Goal: Information Seeking & Learning: Learn about a topic

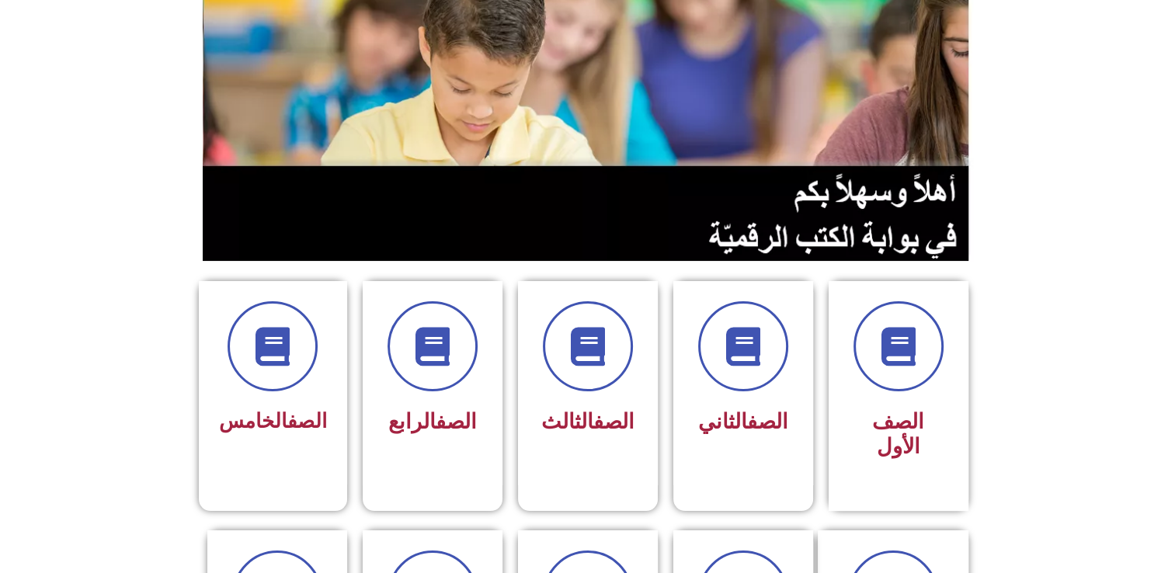
scroll to position [155, 0]
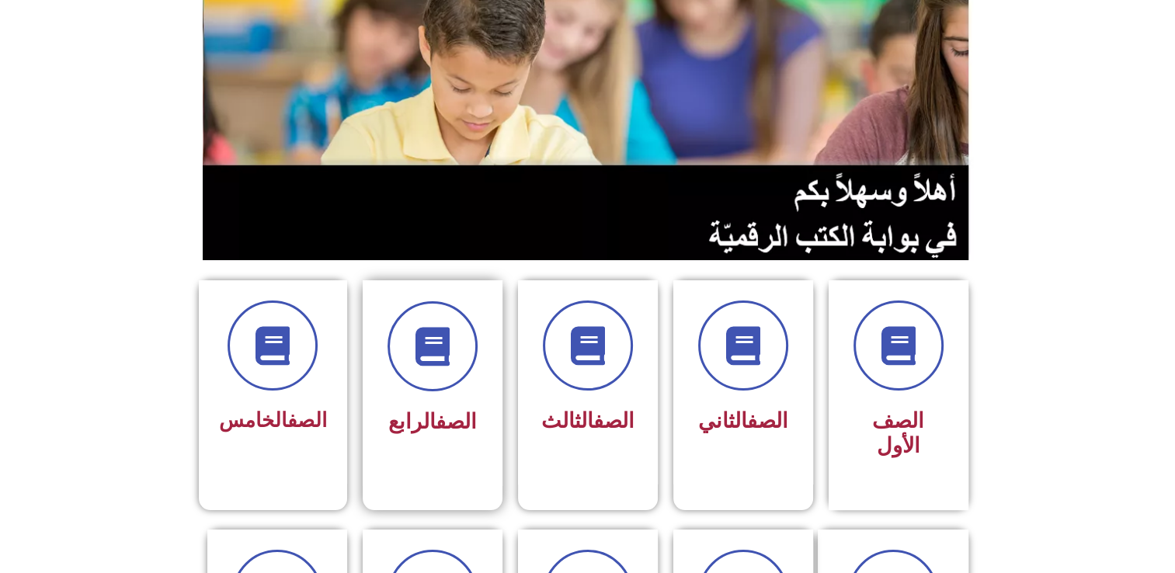
click at [394, 383] on div at bounding box center [433, 346] width 98 height 90
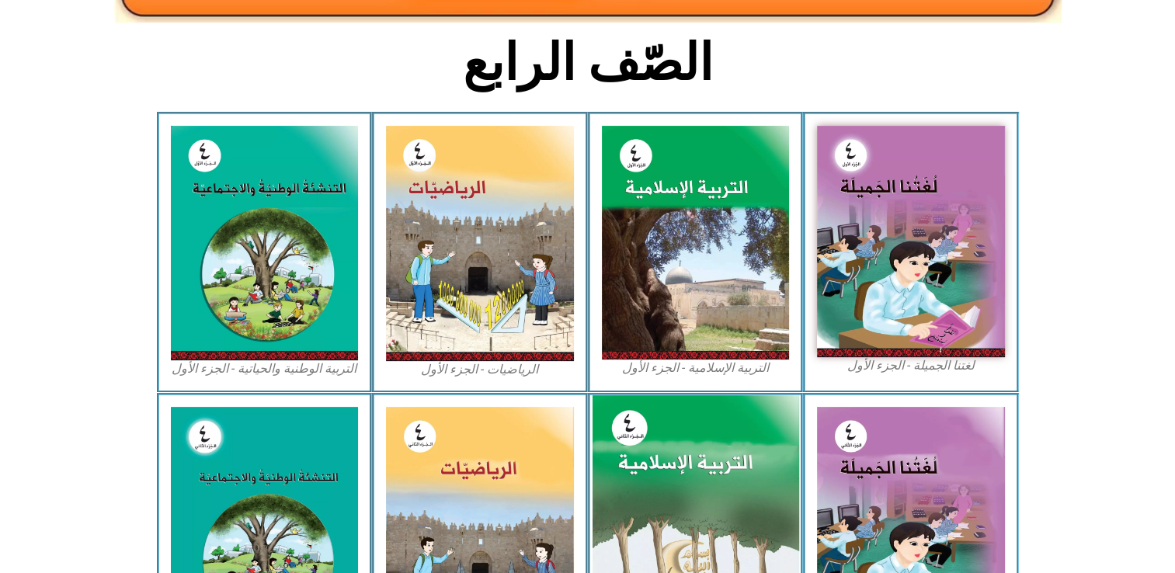
scroll to position [388, 0]
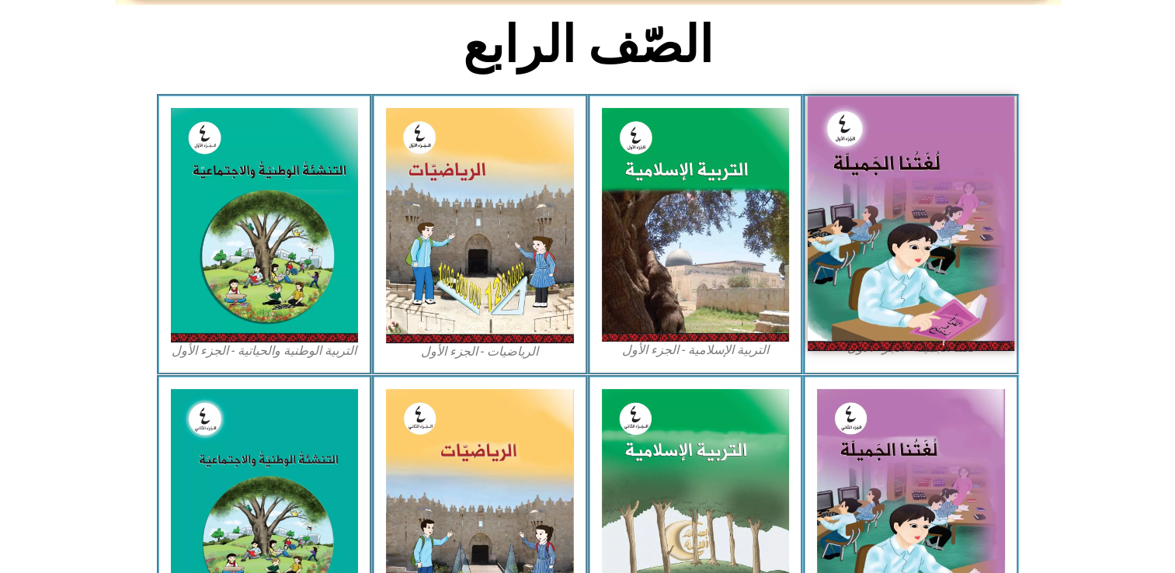
click at [902, 233] on img at bounding box center [911, 223] width 207 height 254
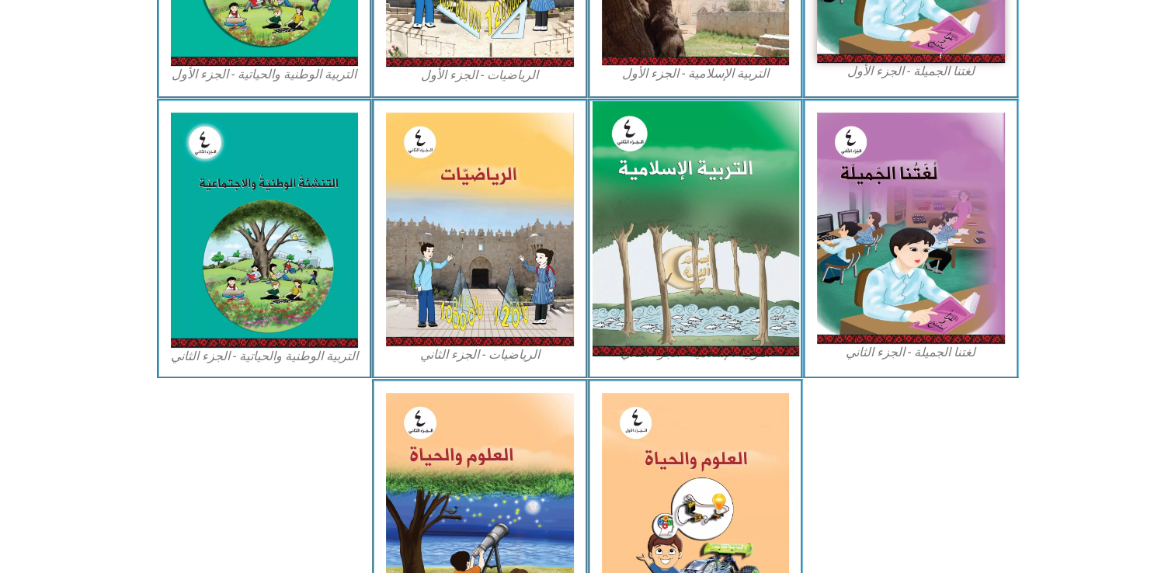
scroll to position [818, 0]
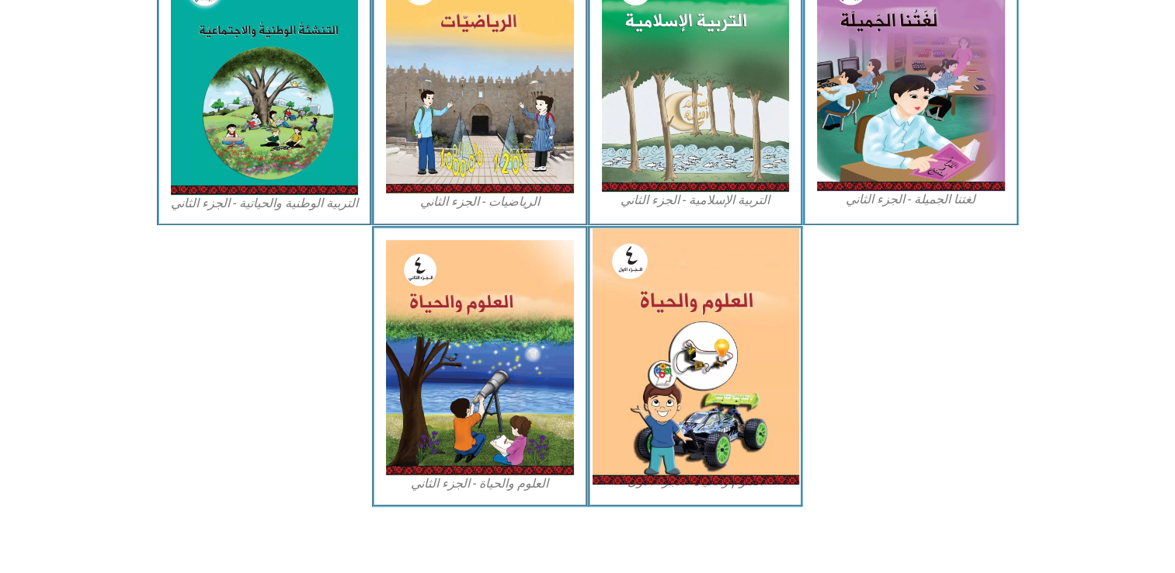
click at [668, 371] on img at bounding box center [695, 356] width 207 height 256
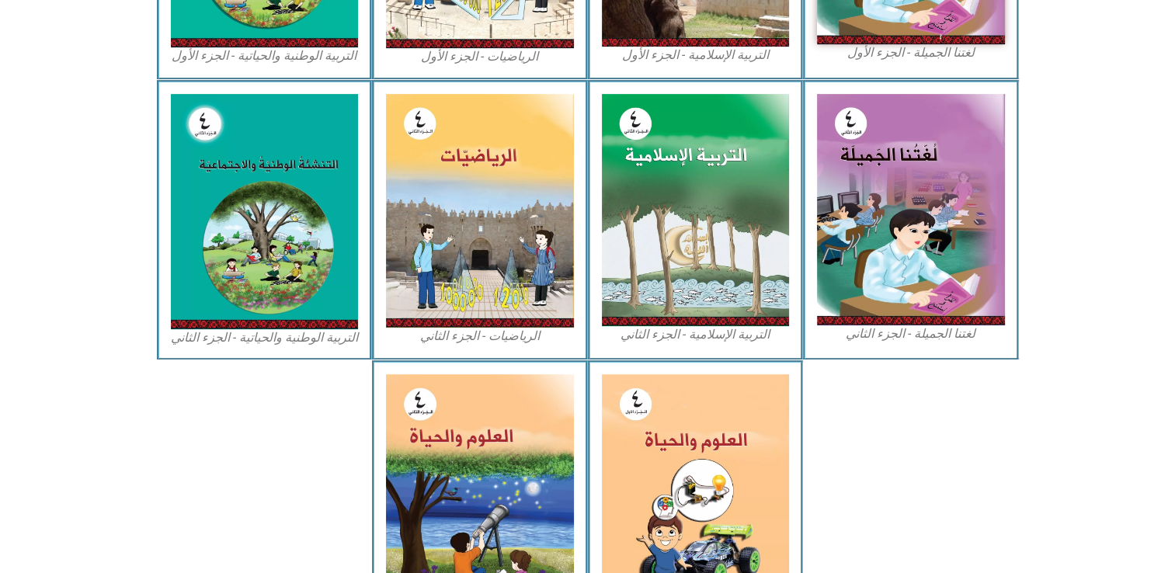
scroll to position [507, 0]
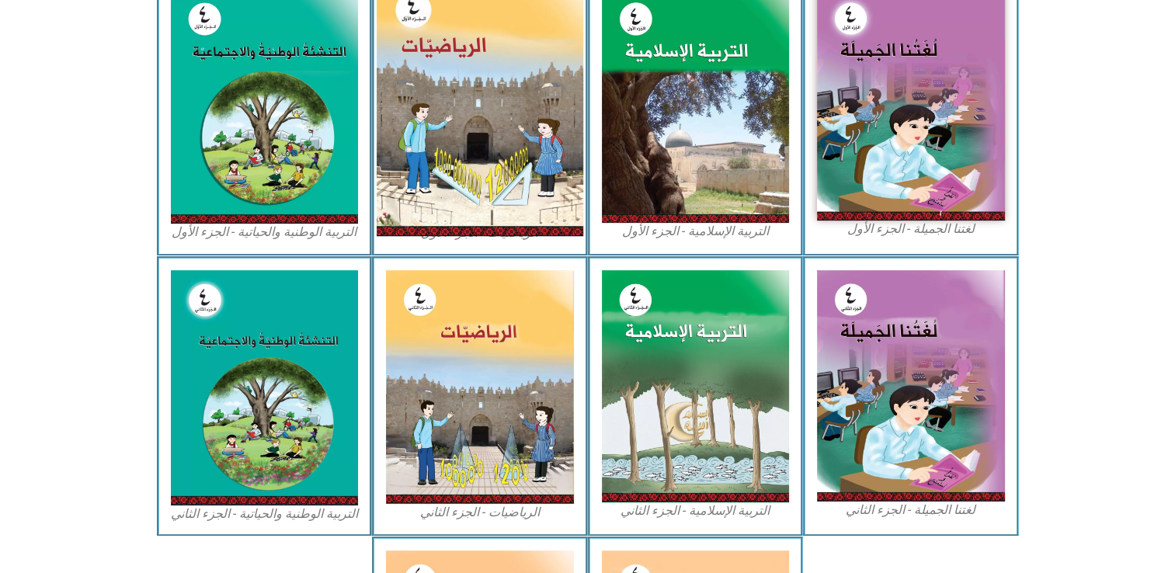
click at [508, 203] on img at bounding box center [480, 106] width 207 height 259
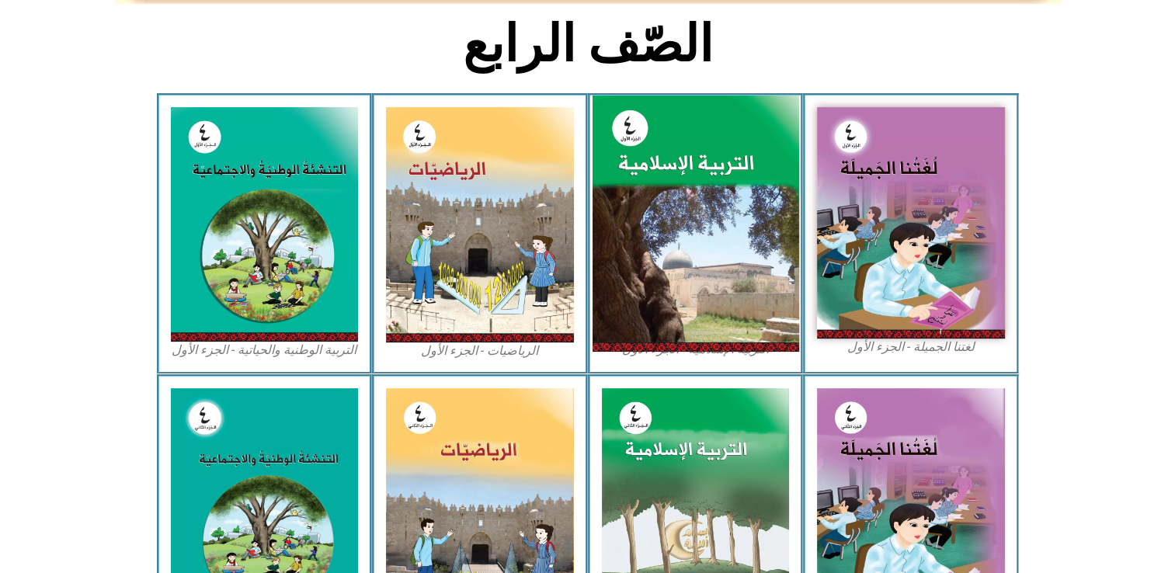
scroll to position [352, 0]
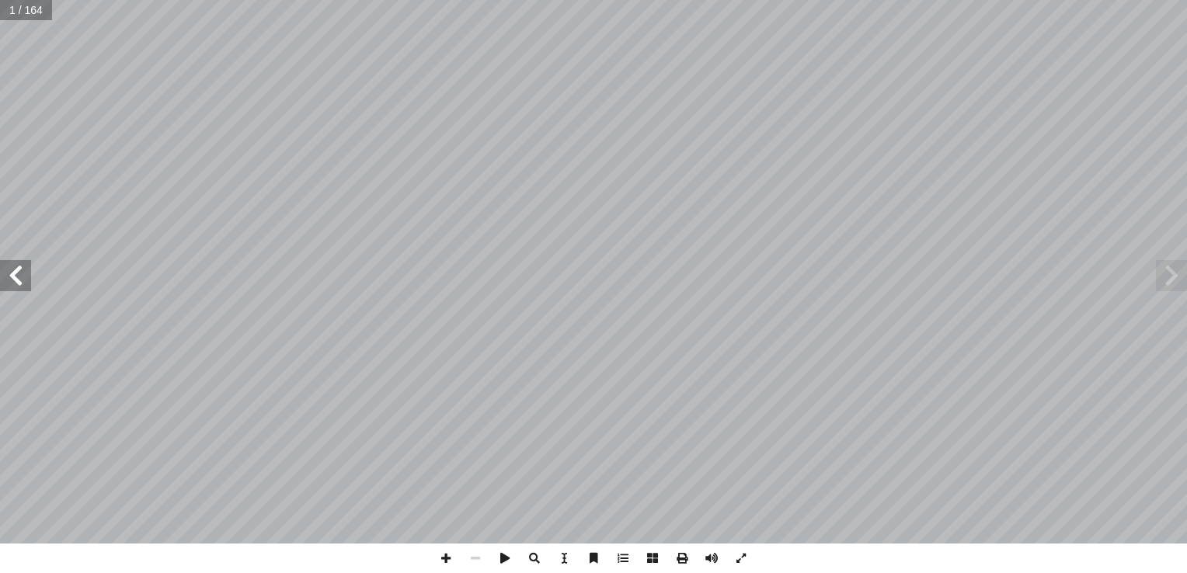
click at [22, 273] on span at bounding box center [15, 275] width 31 height 31
click at [22, 272] on span at bounding box center [15, 275] width 31 height 31
click at [22, 282] on span at bounding box center [15, 275] width 31 height 31
click at [26, 265] on span at bounding box center [15, 275] width 31 height 31
click at [22, 283] on span at bounding box center [15, 275] width 31 height 31
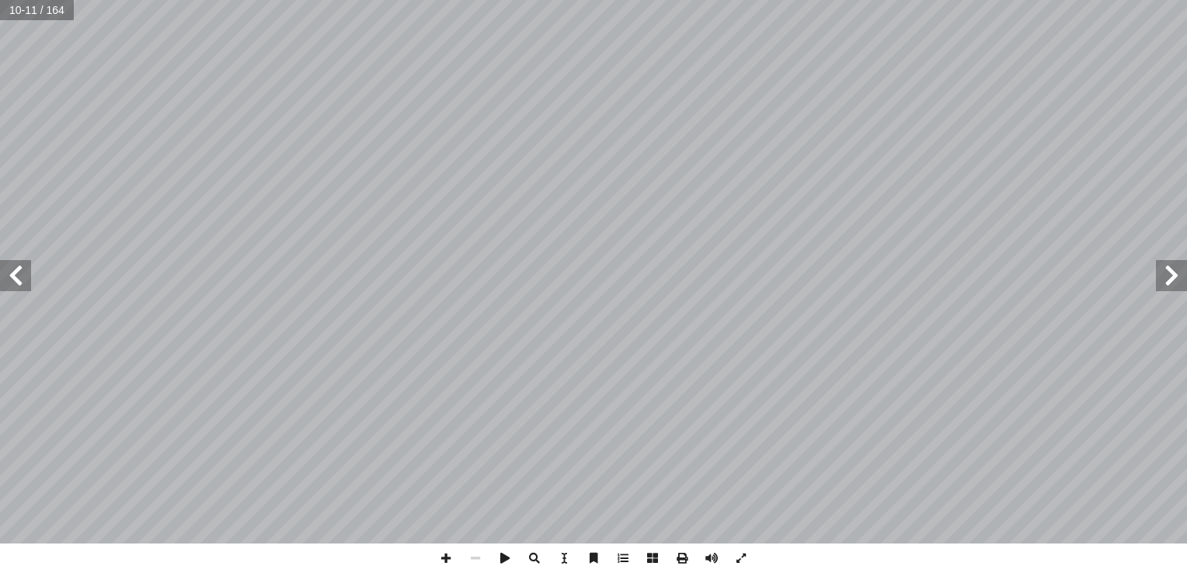
click at [21, 282] on span at bounding box center [15, 275] width 31 height 31
click at [7, 280] on span at bounding box center [15, 275] width 31 height 31
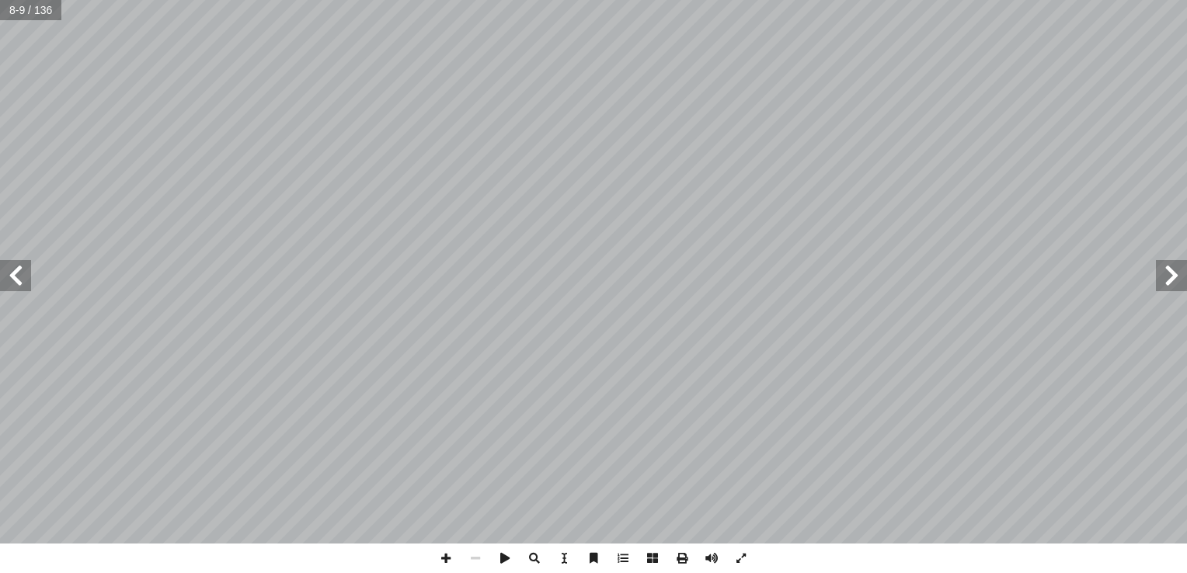
click at [7, 280] on span at bounding box center [15, 275] width 31 height 31
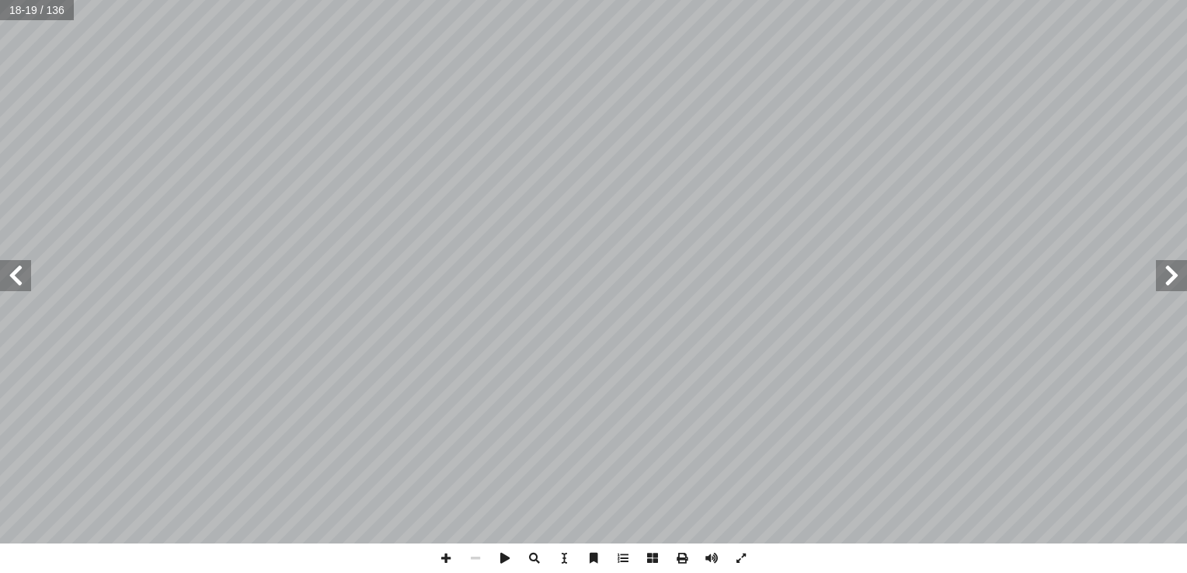
click at [17, 277] on span at bounding box center [15, 275] width 31 height 31
click at [16, 279] on span at bounding box center [15, 275] width 31 height 31
click at [16, 277] on span at bounding box center [15, 275] width 31 height 31
click at [15, 277] on span at bounding box center [15, 275] width 31 height 31
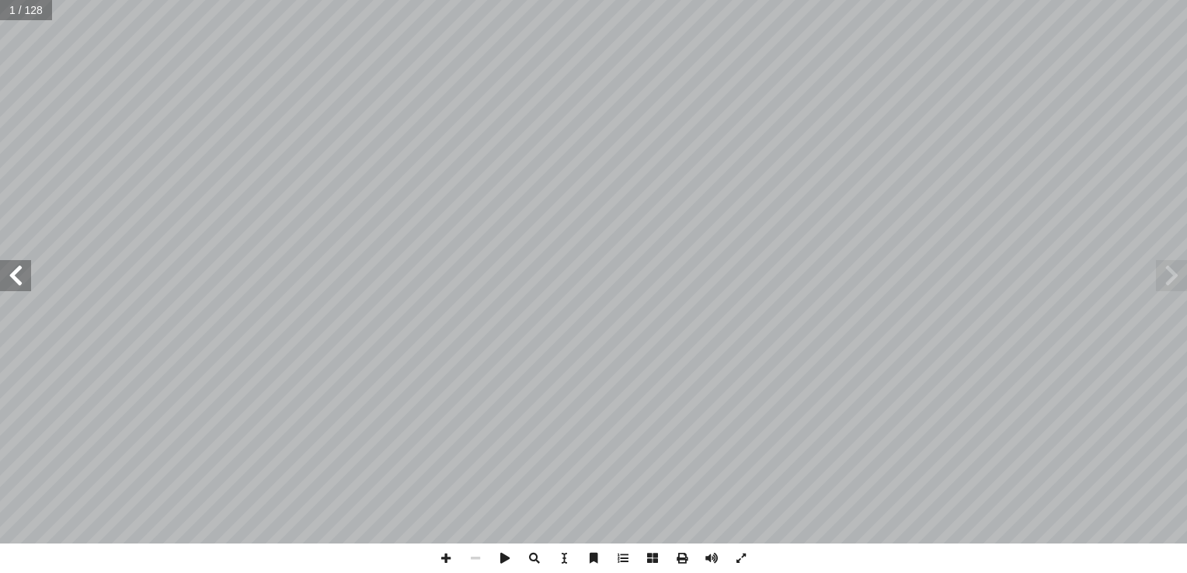
click at [21, 277] on span at bounding box center [15, 275] width 31 height 31
click at [22, 272] on span at bounding box center [15, 275] width 31 height 31
click at [22, 270] on span at bounding box center [15, 275] width 31 height 31
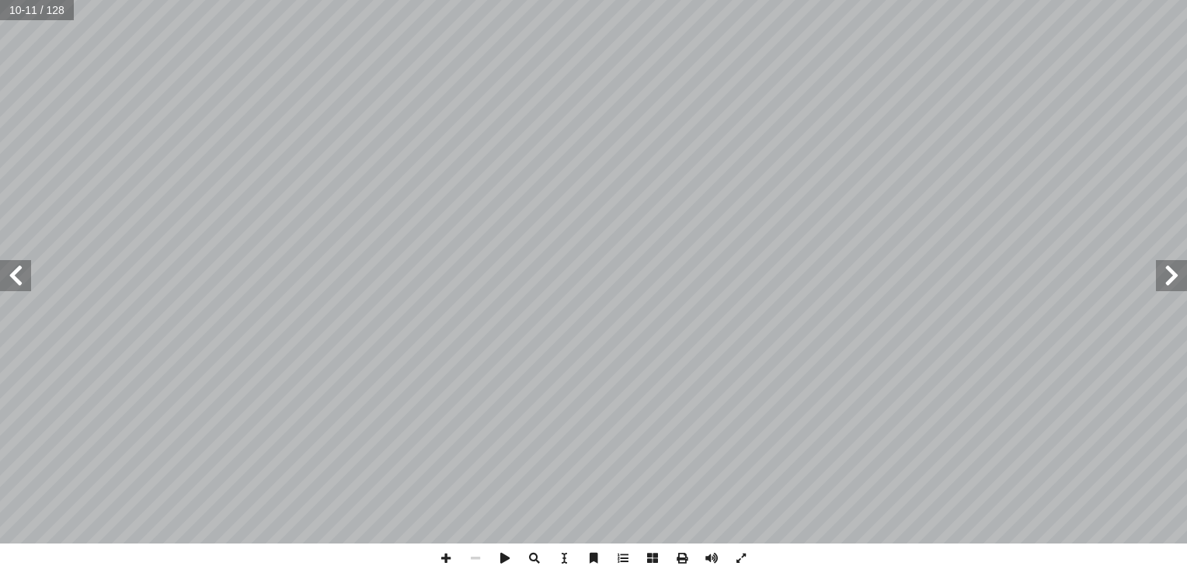
click at [22, 270] on span at bounding box center [15, 275] width 31 height 31
